Goal: Transaction & Acquisition: Purchase product/service

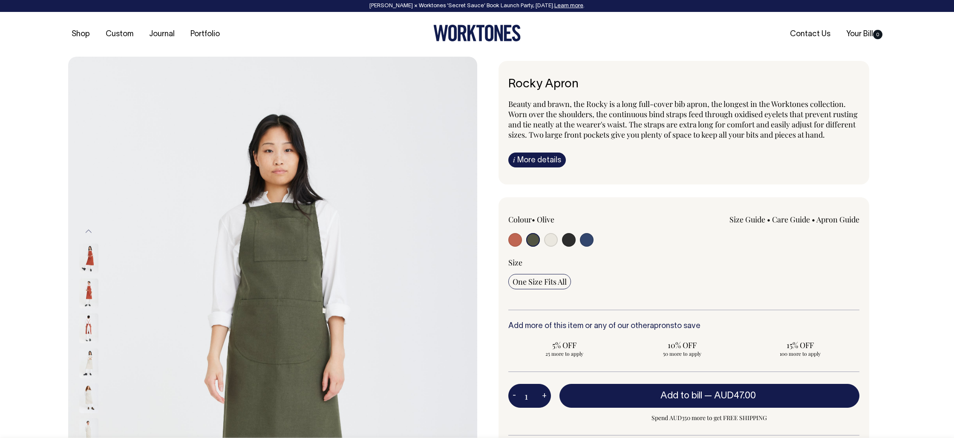
click at [567, 247] on input "radio" at bounding box center [569, 240] width 14 height 14
radio input "true"
select select "Charcoal"
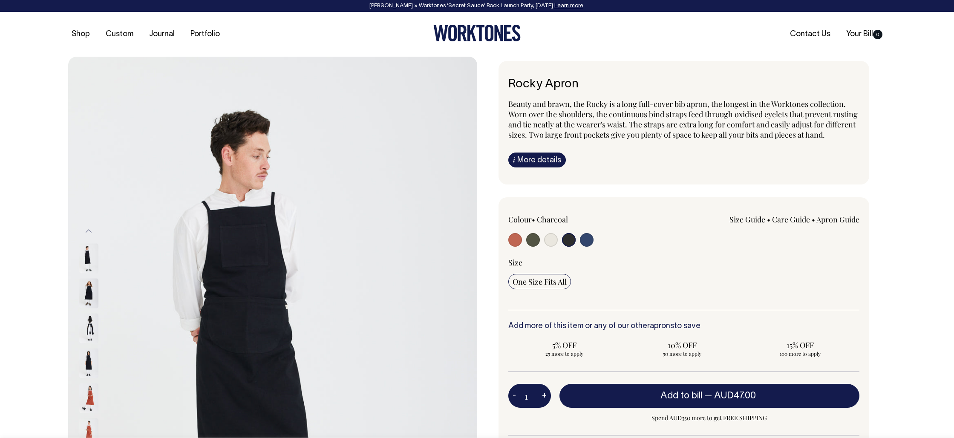
click at [534, 247] on input "radio" at bounding box center [533, 240] width 14 height 14
radio input "true"
select select "Olive"
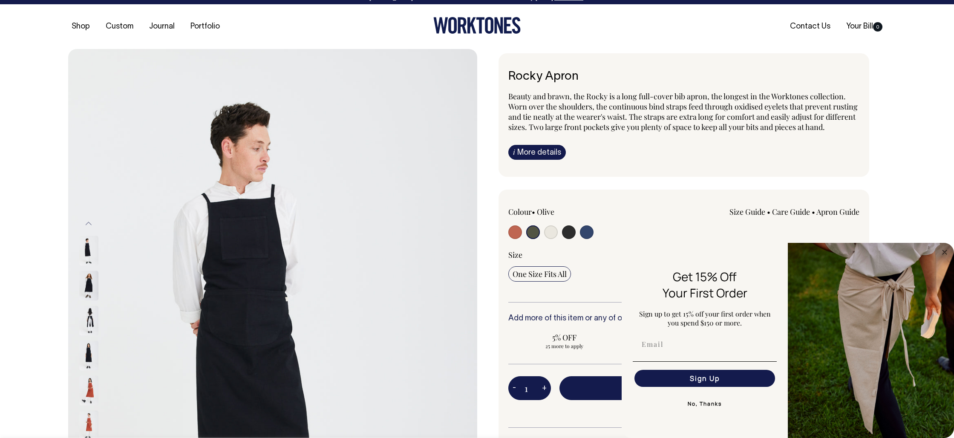
scroll to position [8, 0]
